Goal: Navigation & Orientation: Go to known website

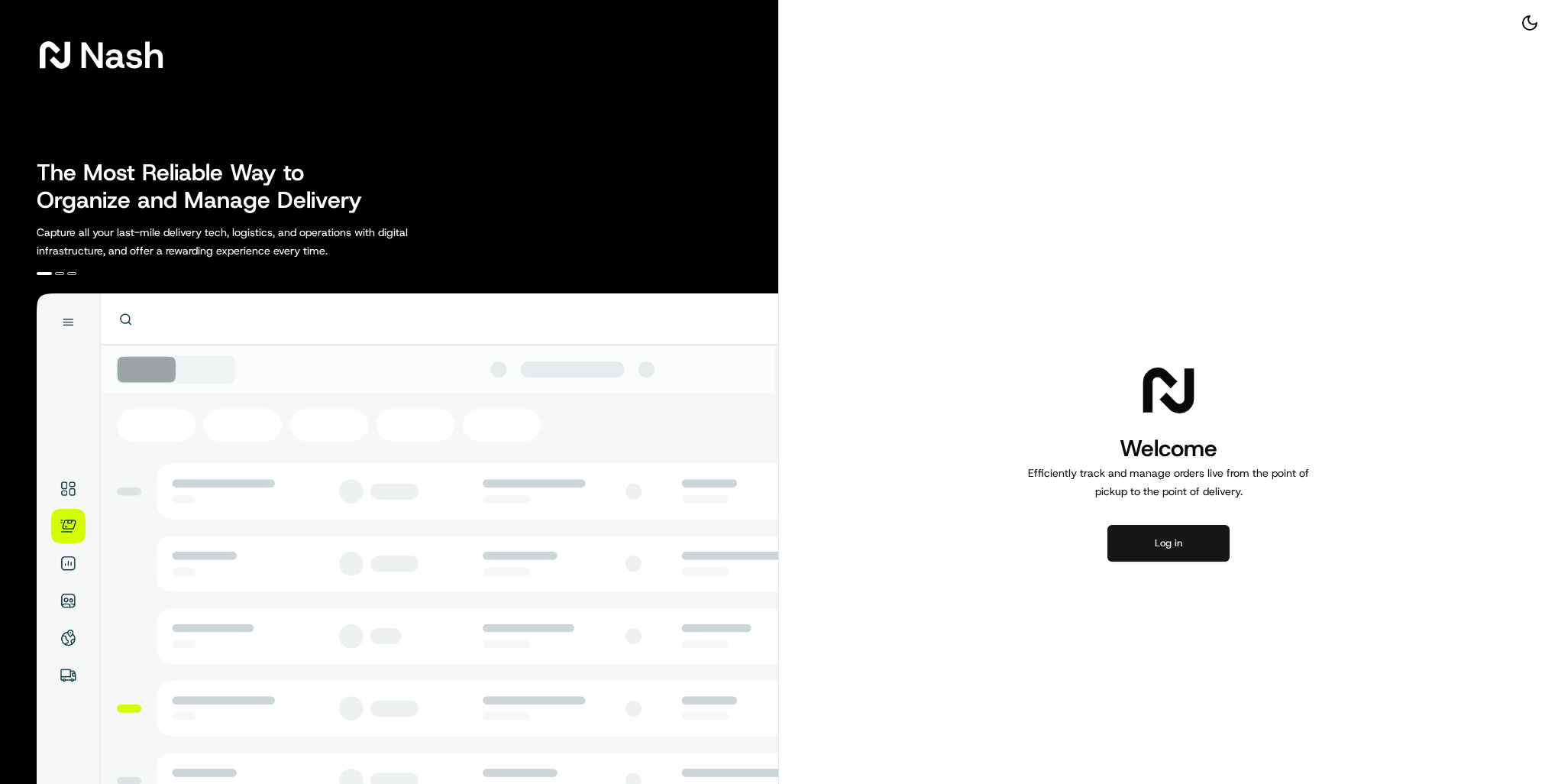
click at [1167, 533] on button "Log in" at bounding box center [1168, 543] width 122 height 37
